Goal: Task Accomplishment & Management: Use online tool/utility

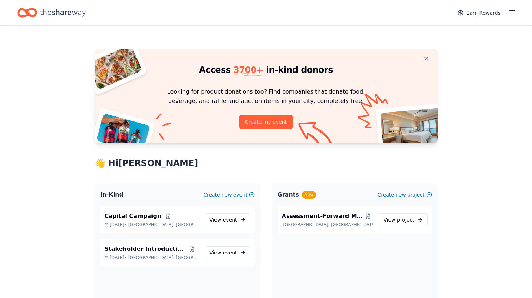
click at [0, 297] on nordpass-portal at bounding box center [0, 298] width 0 height 0
click at [227, 222] on span "event" at bounding box center [230, 220] width 14 height 6
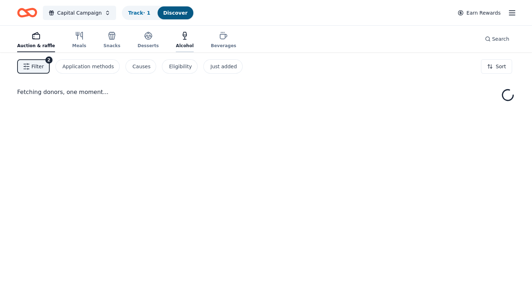
click at [183, 37] on icon "button" at bounding box center [185, 34] width 4 height 5
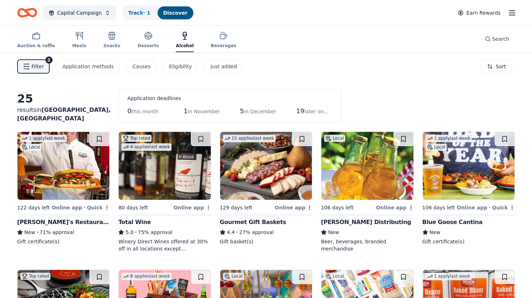
click at [161, 156] on img at bounding box center [165, 166] width 92 height 68
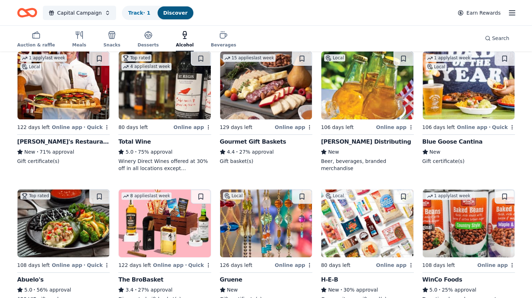
scroll to position [81, 0]
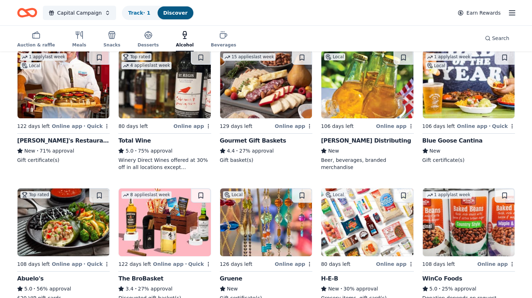
click at [361, 107] on img at bounding box center [367, 84] width 92 height 68
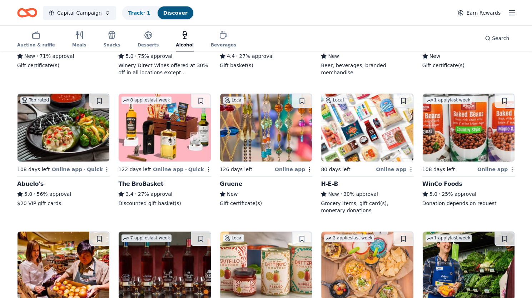
scroll to position [180, 0]
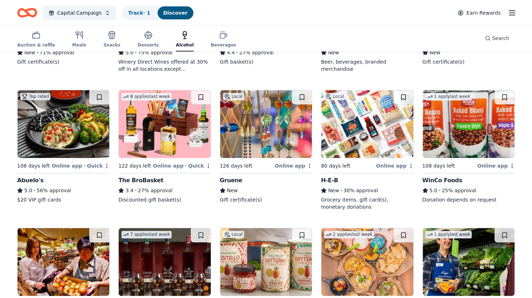
click at [275, 127] on img at bounding box center [266, 124] width 92 height 68
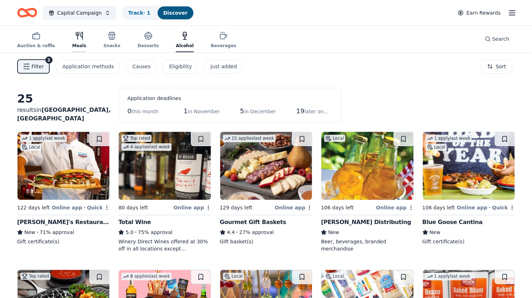
click at [75, 36] on icon "button" at bounding box center [79, 35] width 9 height 9
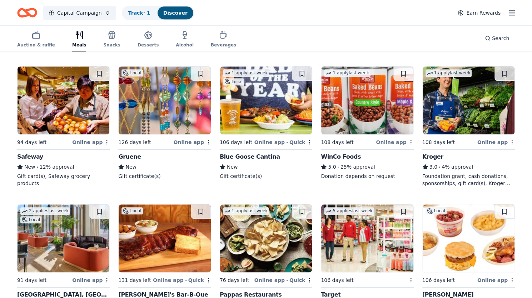
scroll to position [334, 0]
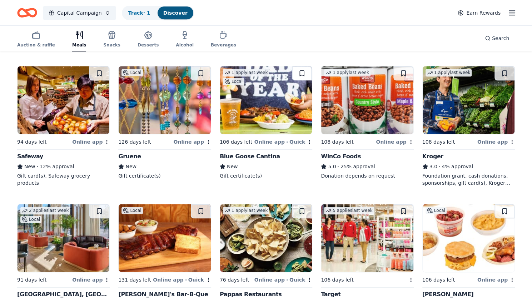
click at [303, 72] on button at bounding box center [302, 73] width 20 height 14
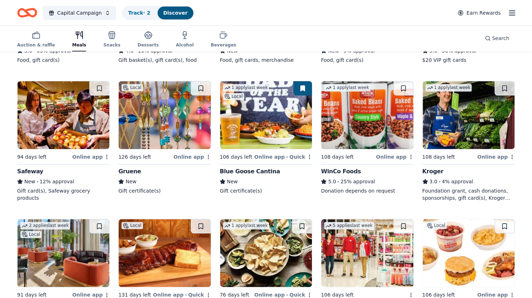
scroll to position [319, 0]
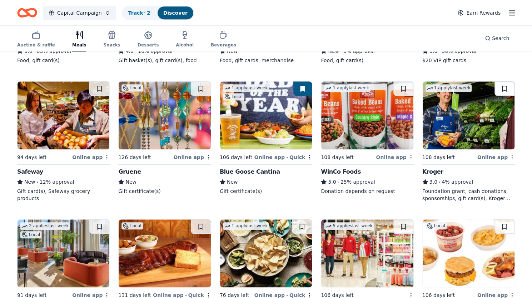
click at [501, 87] on button at bounding box center [504, 88] width 20 height 14
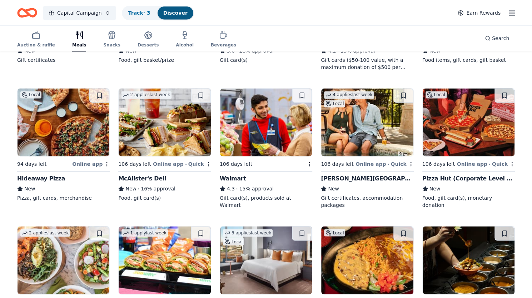
scroll to position [586, 0]
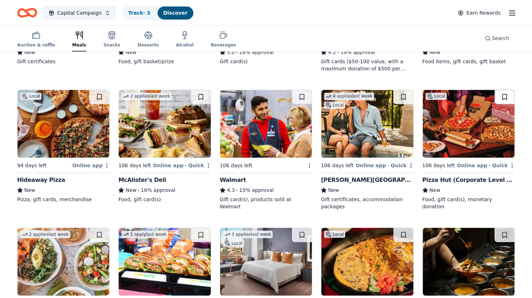
click at [508, 96] on button at bounding box center [504, 97] width 20 height 14
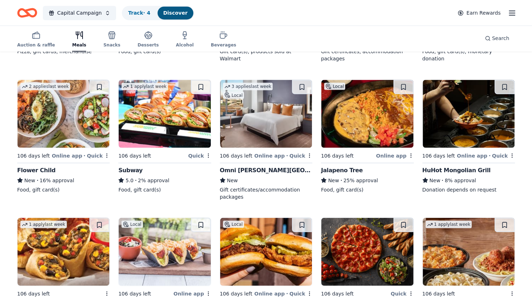
scroll to position [734, 0]
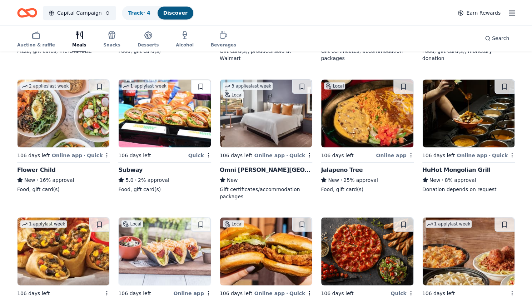
click at [207, 80] on button at bounding box center [201, 86] width 20 height 14
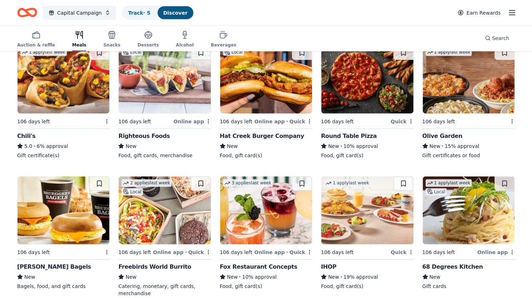
scroll to position [871, 0]
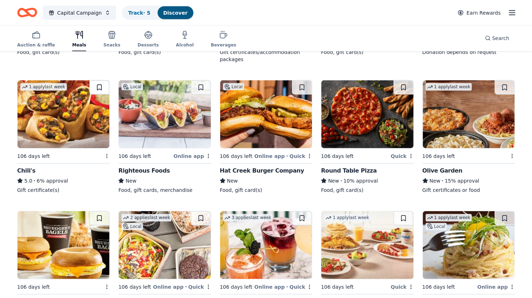
click at [101, 82] on button at bounding box center [99, 87] width 20 height 14
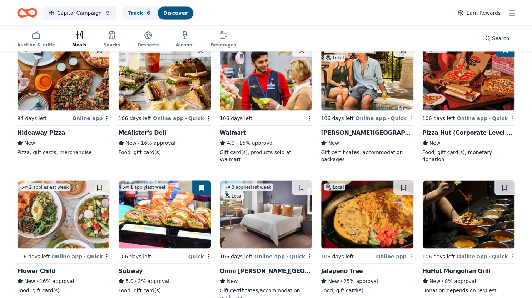
scroll to position [558, 0]
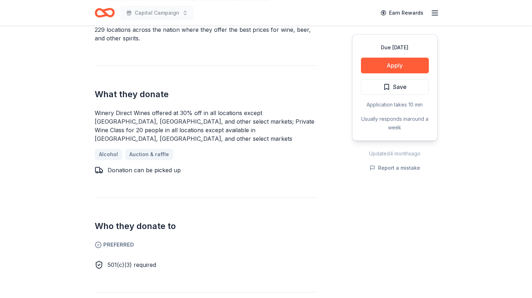
scroll to position [280, 0]
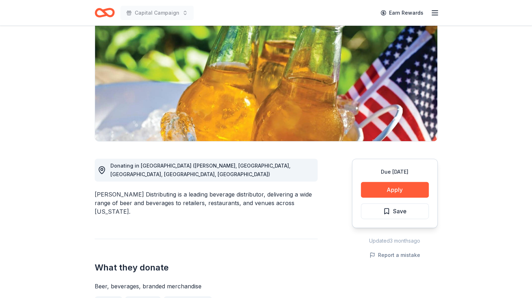
scroll to position [76, 0]
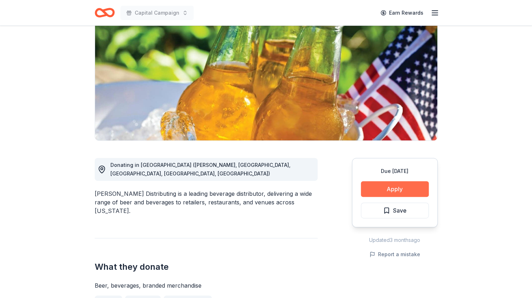
click at [382, 194] on button "Apply" at bounding box center [395, 189] width 68 height 16
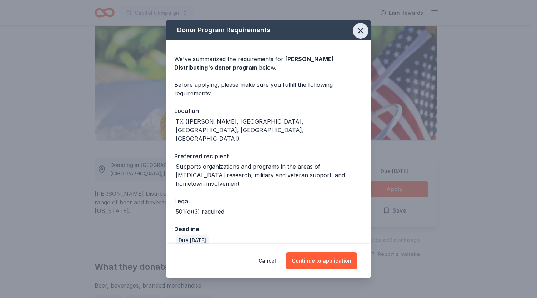
click at [366, 39] on button "button" at bounding box center [361, 31] width 16 height 16
